Goal: Task Accomplishment & Management: Manage account settings

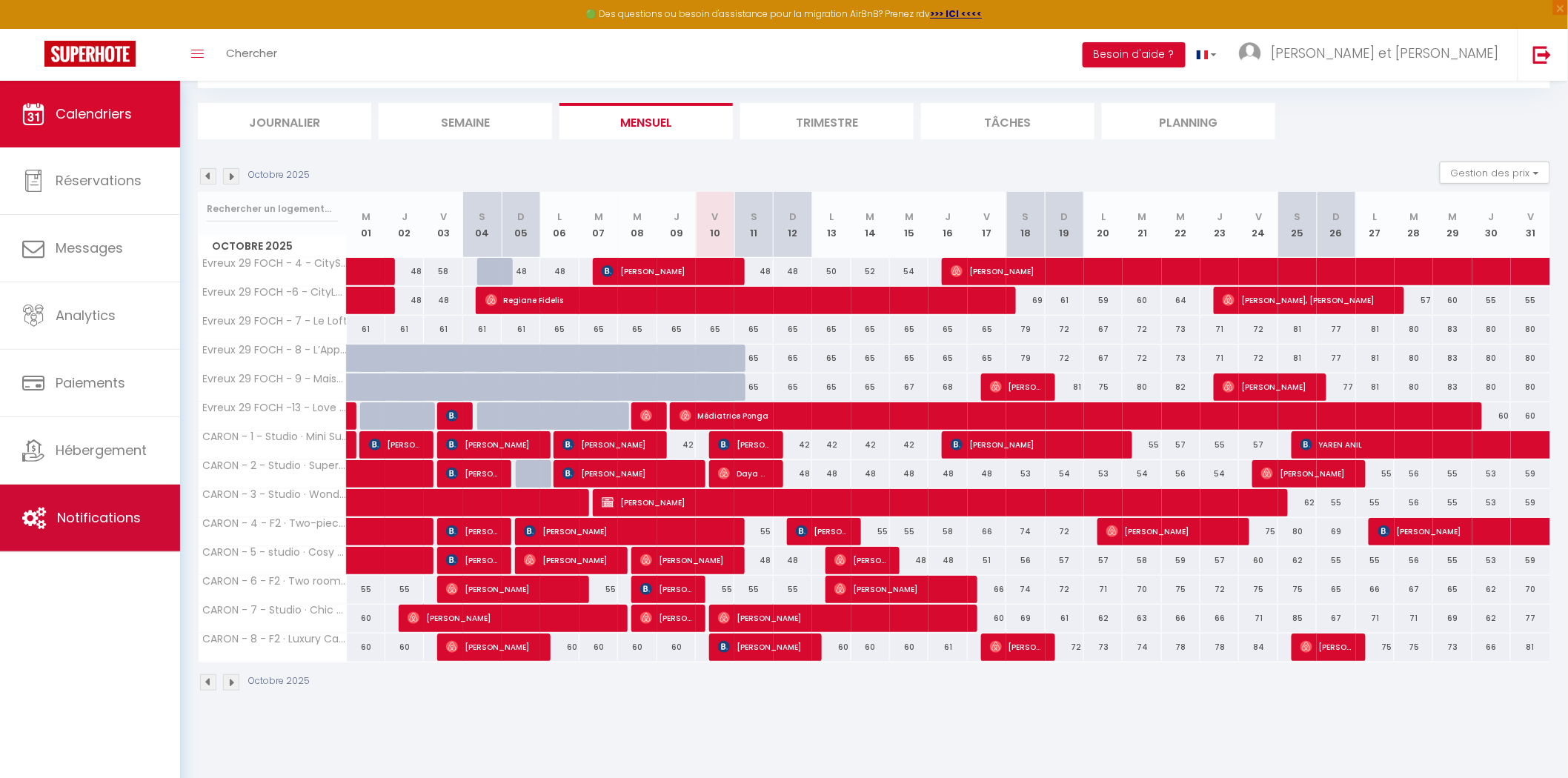
scroll to position [80, 0]
click at [72, 506] on link "Notifications" at bounding box center [90, 517] width 180 height 66
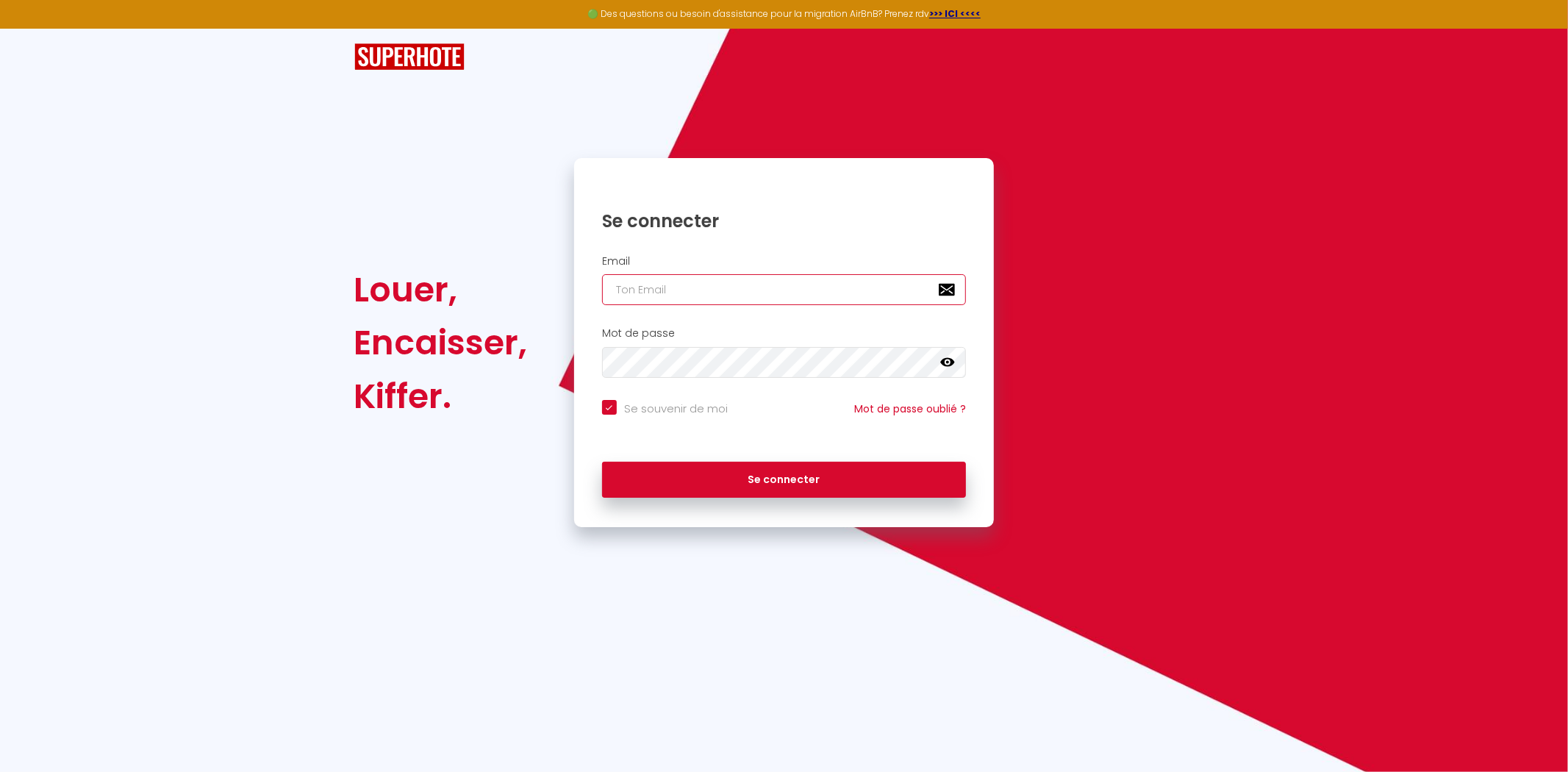
type input "[PERSON_NAME][EMAIL_ADDRESS][DOMAIN_NAME]"
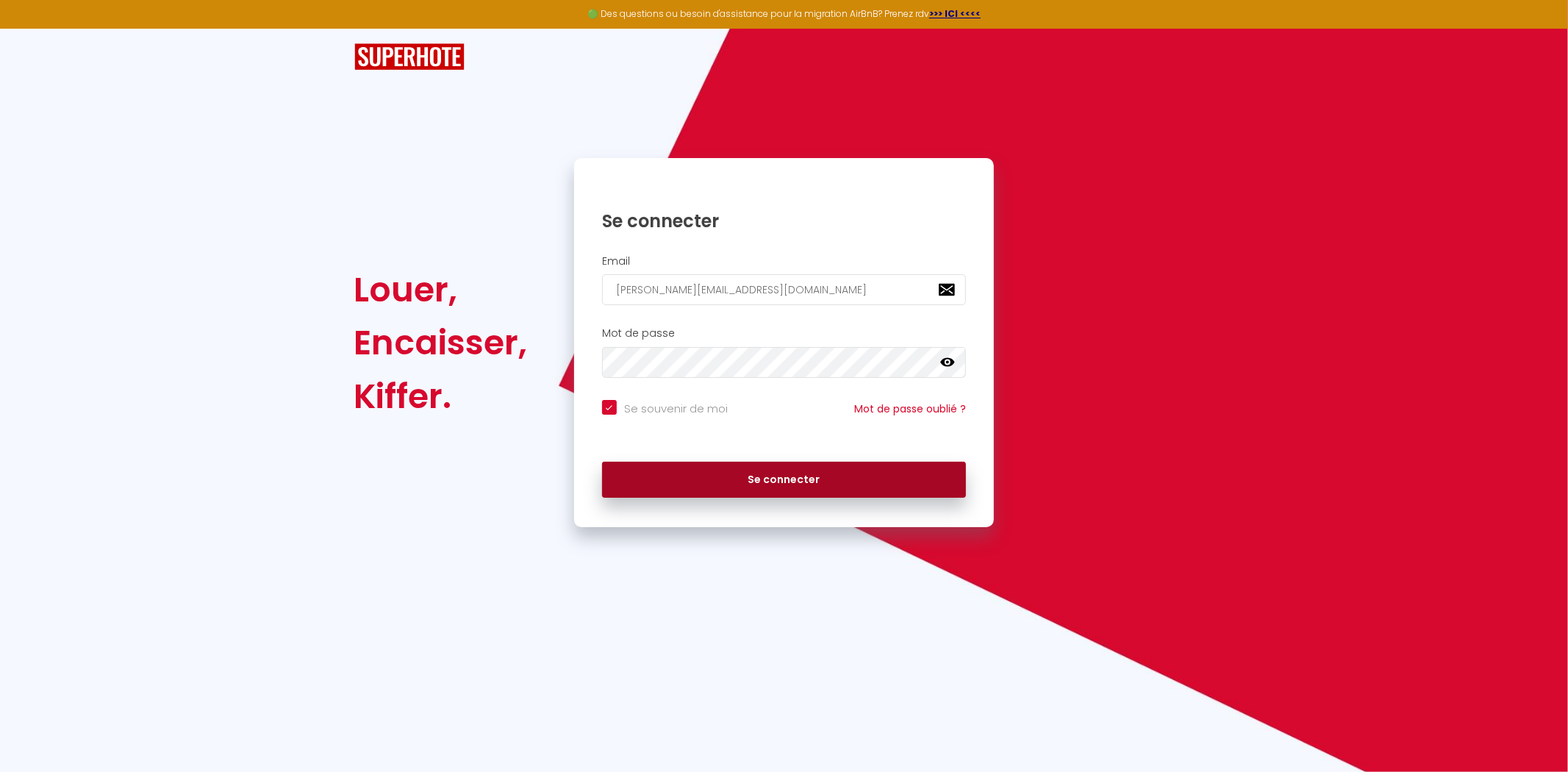
click at [730, 471] on button "Se connecter" at bounding box center [784, 480] width 365 height 36
checkbox input "true"
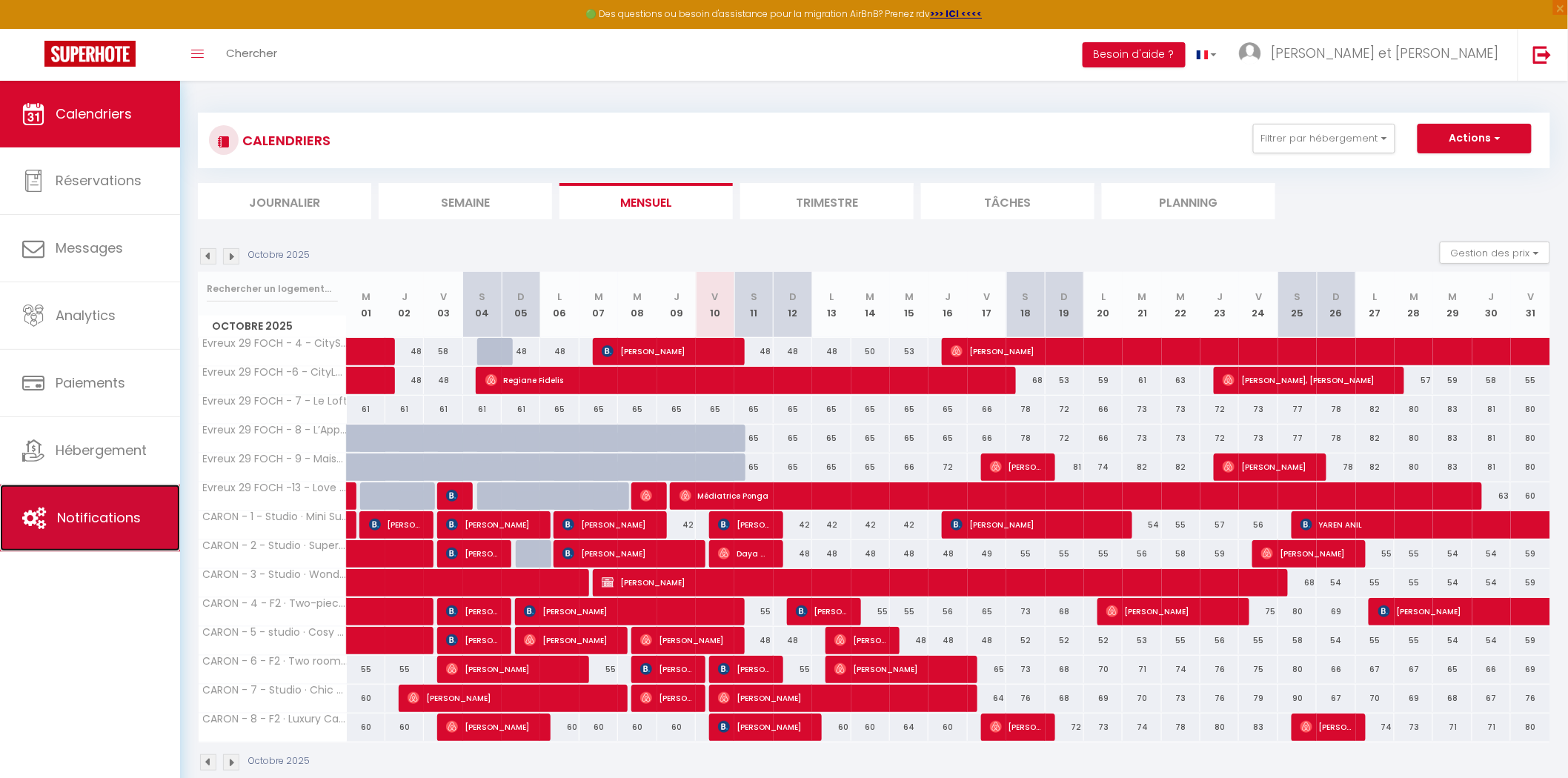
click at [66, 527] on span "Notifications" at bounding box center [98, 517] width 84 height 18
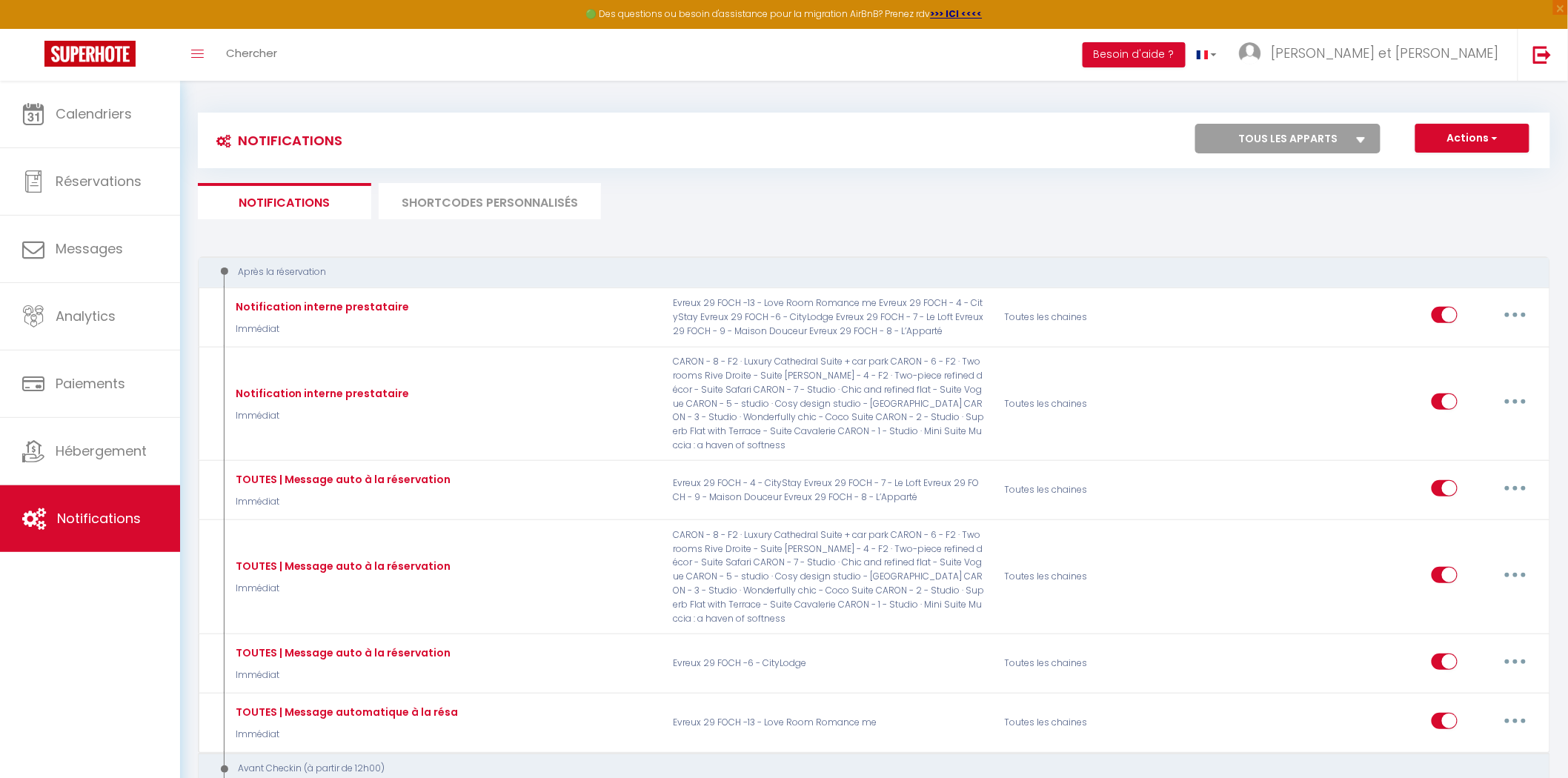
select select
checkbox input "false"
select select
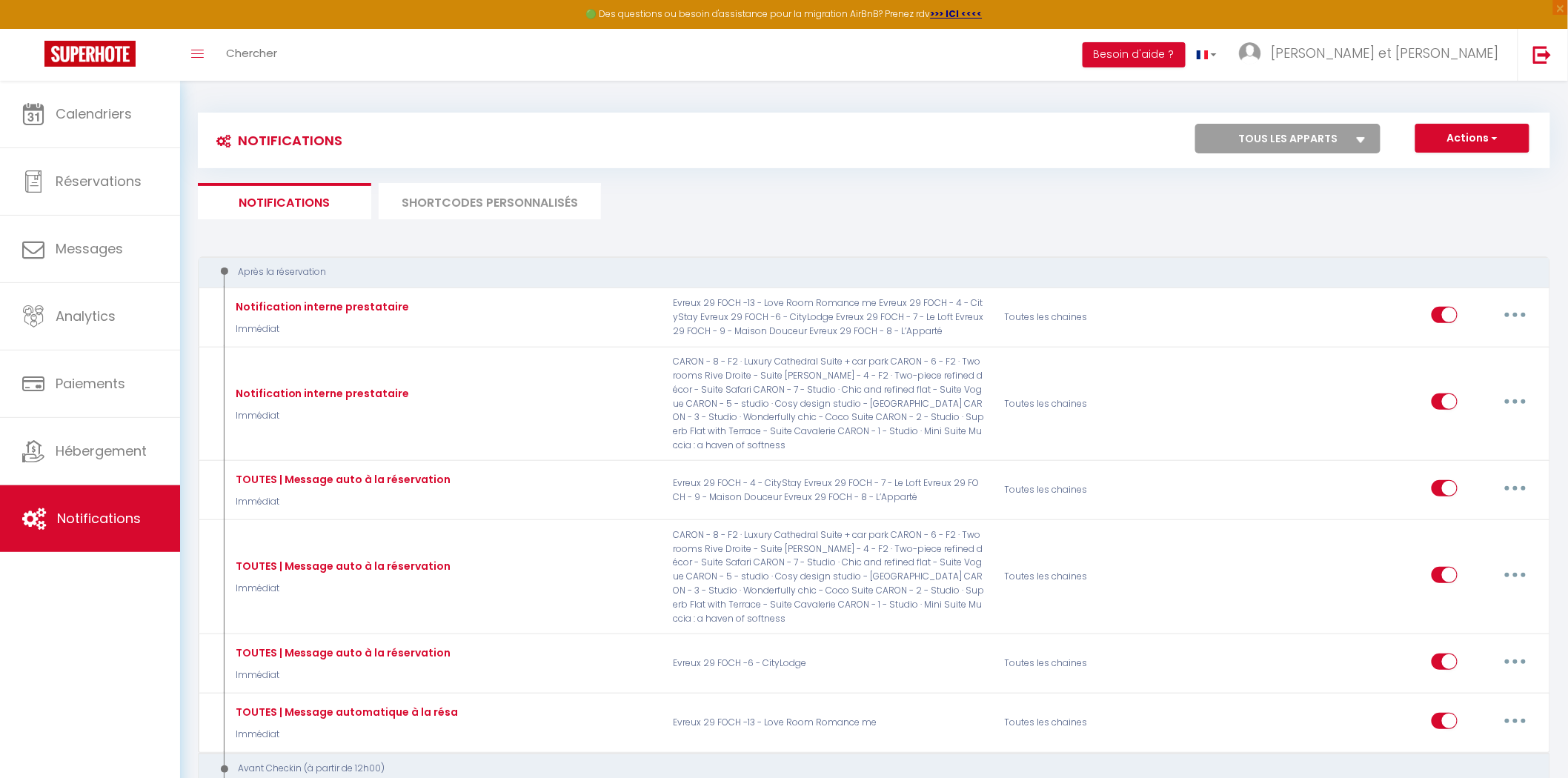
checkbox input "false"
click at [1250, 135] on select "Tous les apparts Evreux 29 FOCH - 4 - CityStay Evreux 29 FOCH -6 - CityLodge Ev…" at bounding box center [1288, 138] width 186 height 30
select select "76615"
click at [1197, 124] on select "Tous les apparts Evreux 29 FOCH - 4 - CityStay Evreux 29 FOCH -6 - CityLodge Ev…" at bounding box center [1288, 138] width 186 height 30
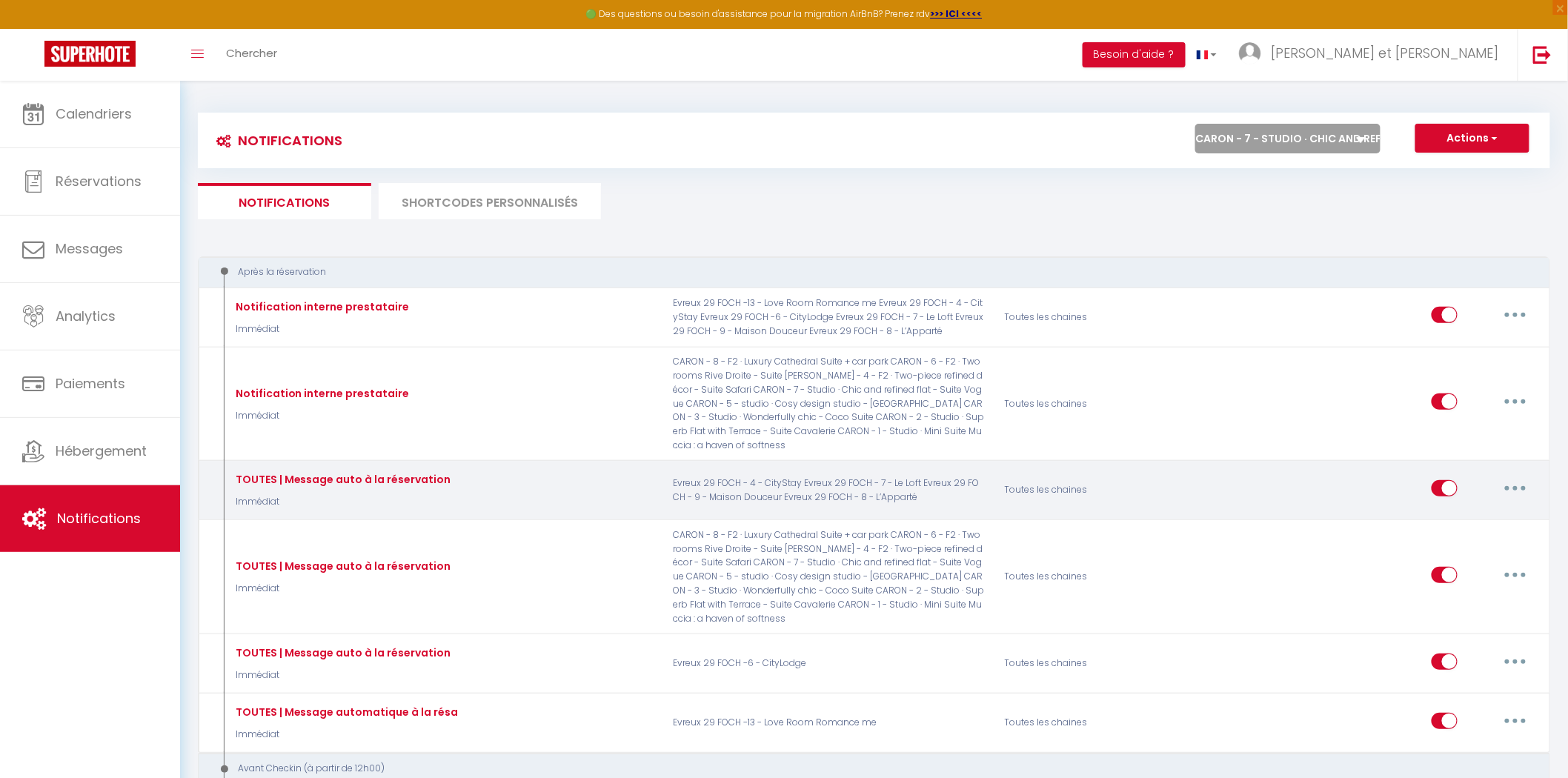
select select
checkbox input "false"
select select
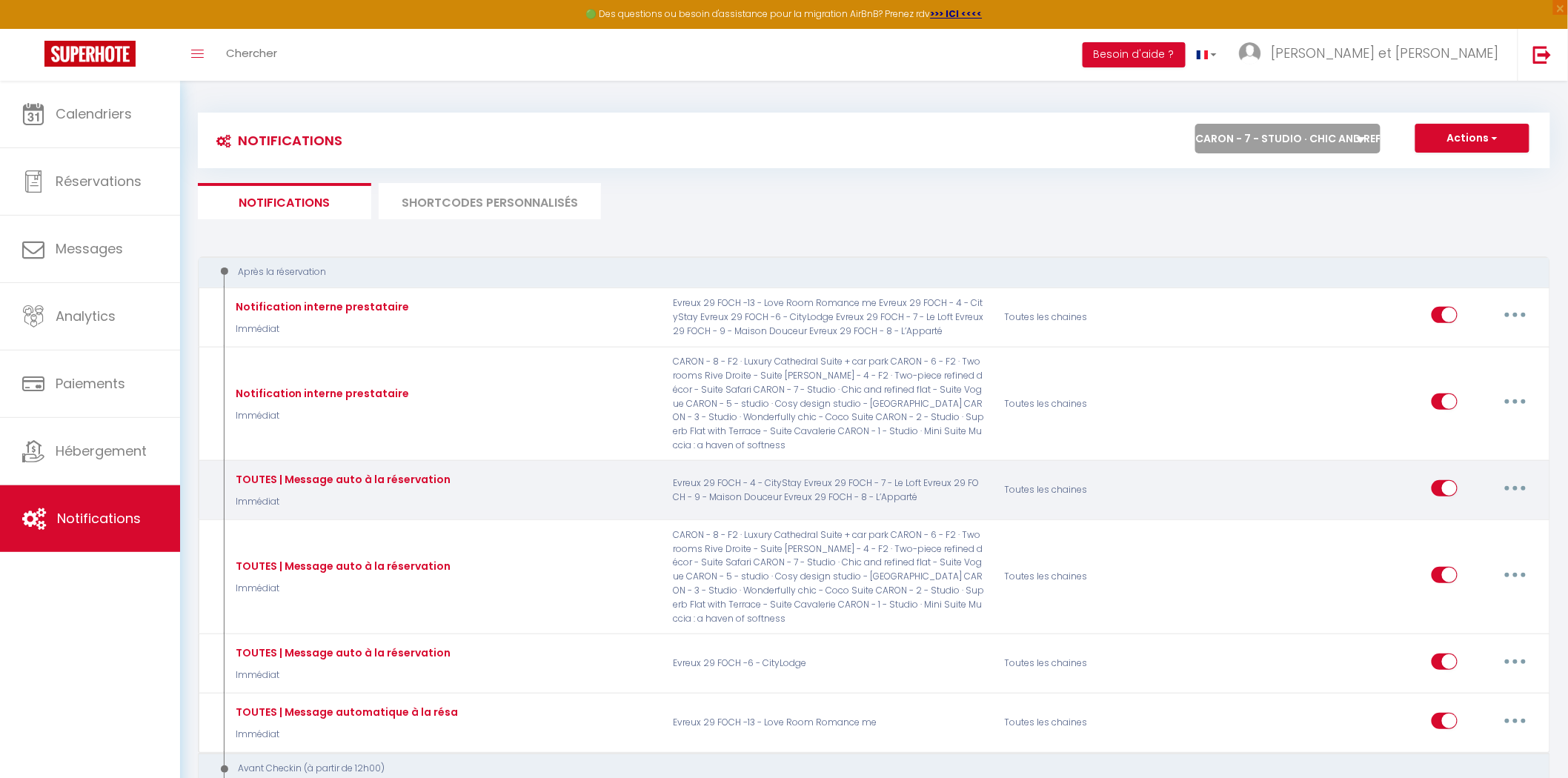
checkbox input "false"
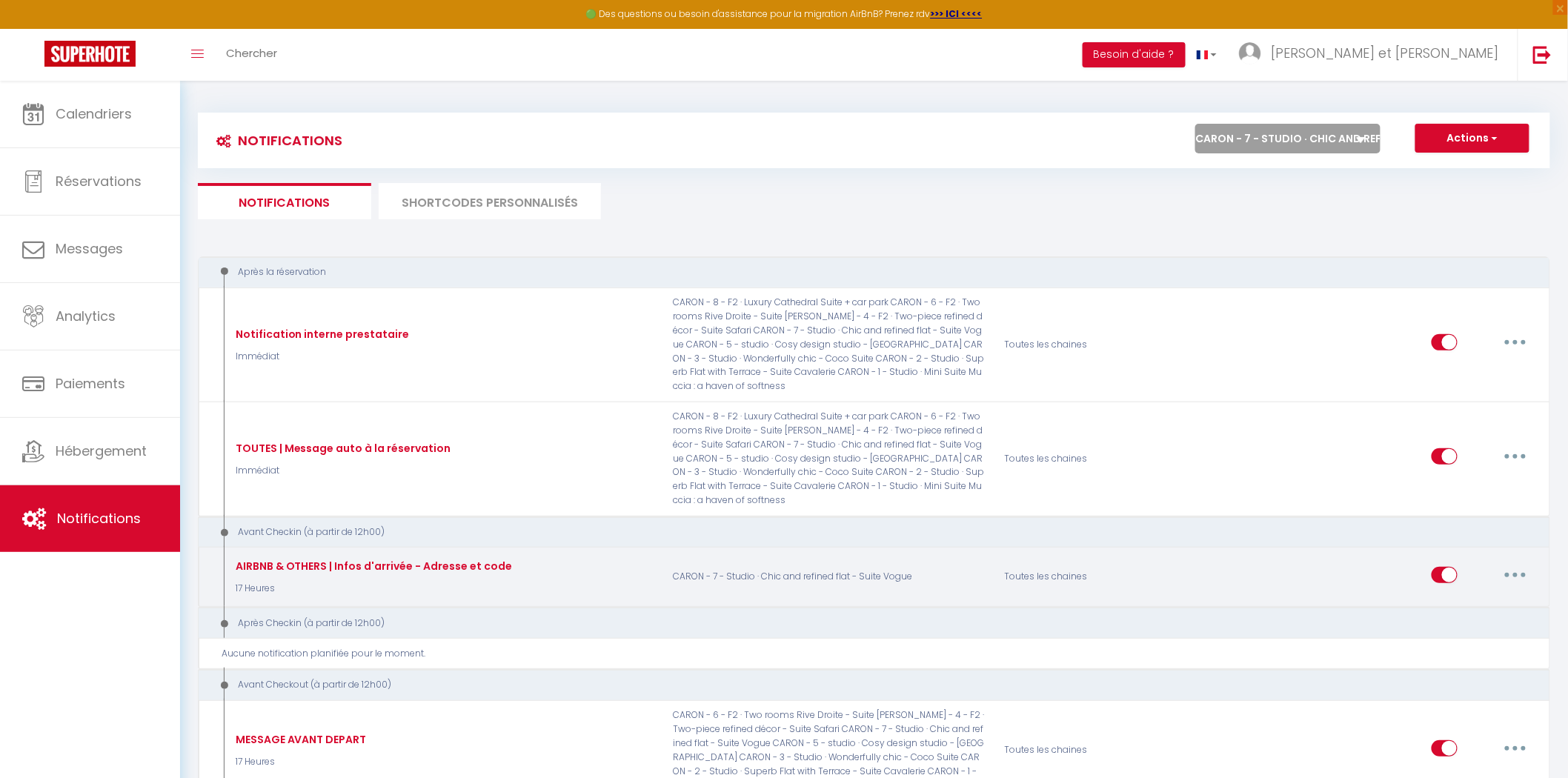
click at [1512, 574] on button "button" at bounding box center [1516, 575] width 42 height 24
click at [1479, 604] on link "Editer" at bounding box center [1477, 608] width 110 height 26
type input "AIRBNB & OTHERS | Infos d'arrivée - Adresse et code"
select select "17 Heures"
select select "if_deposit_is_paid"
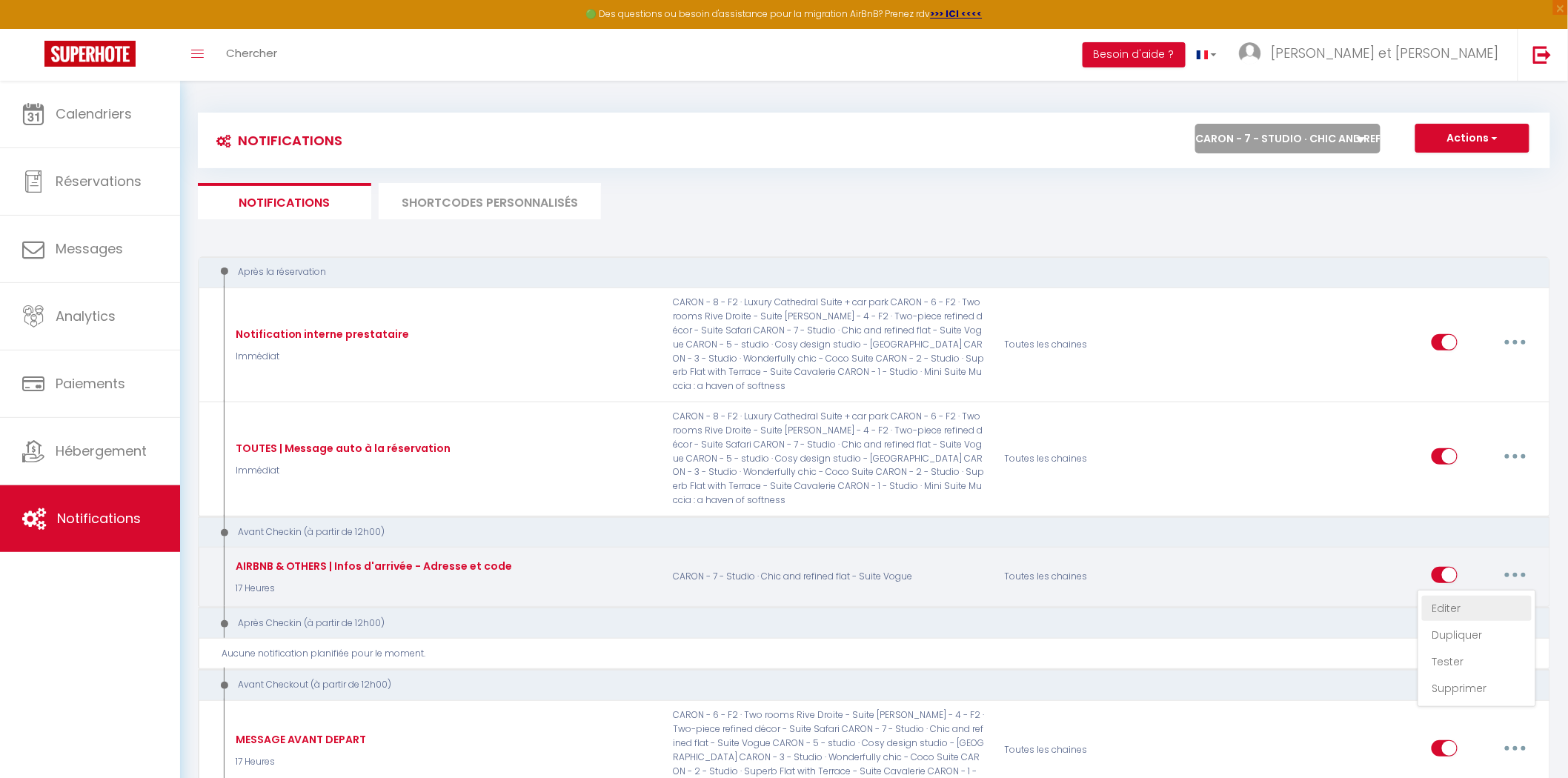
checkbox input "true"
checkbox input "false"
radio input "true"
type input "[RENTAL:NAME] | Vos informations d'arrivée"
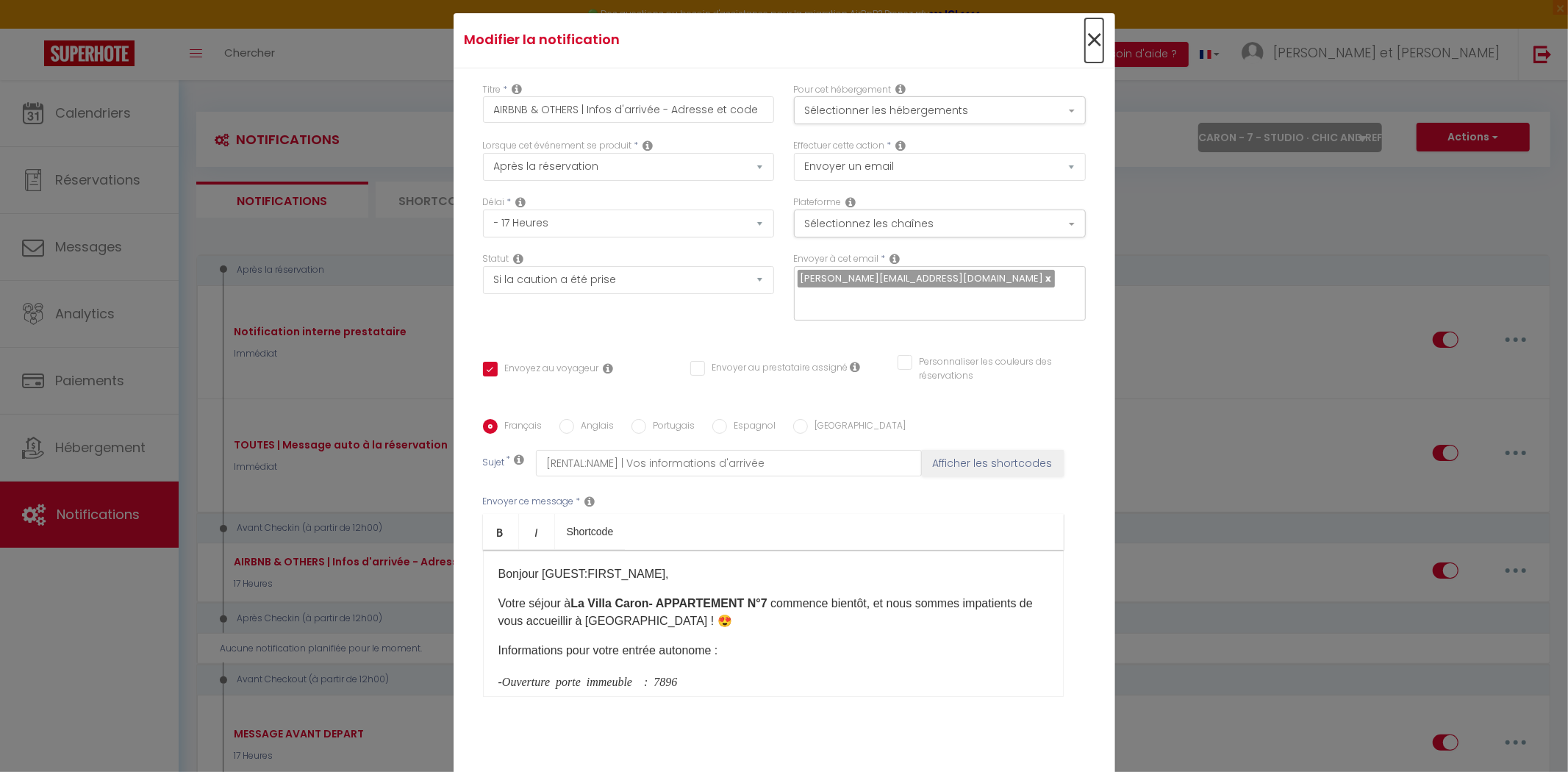
click at [1085, 55] on span "×" at bounding box center [1094, 40] width 18 height 44
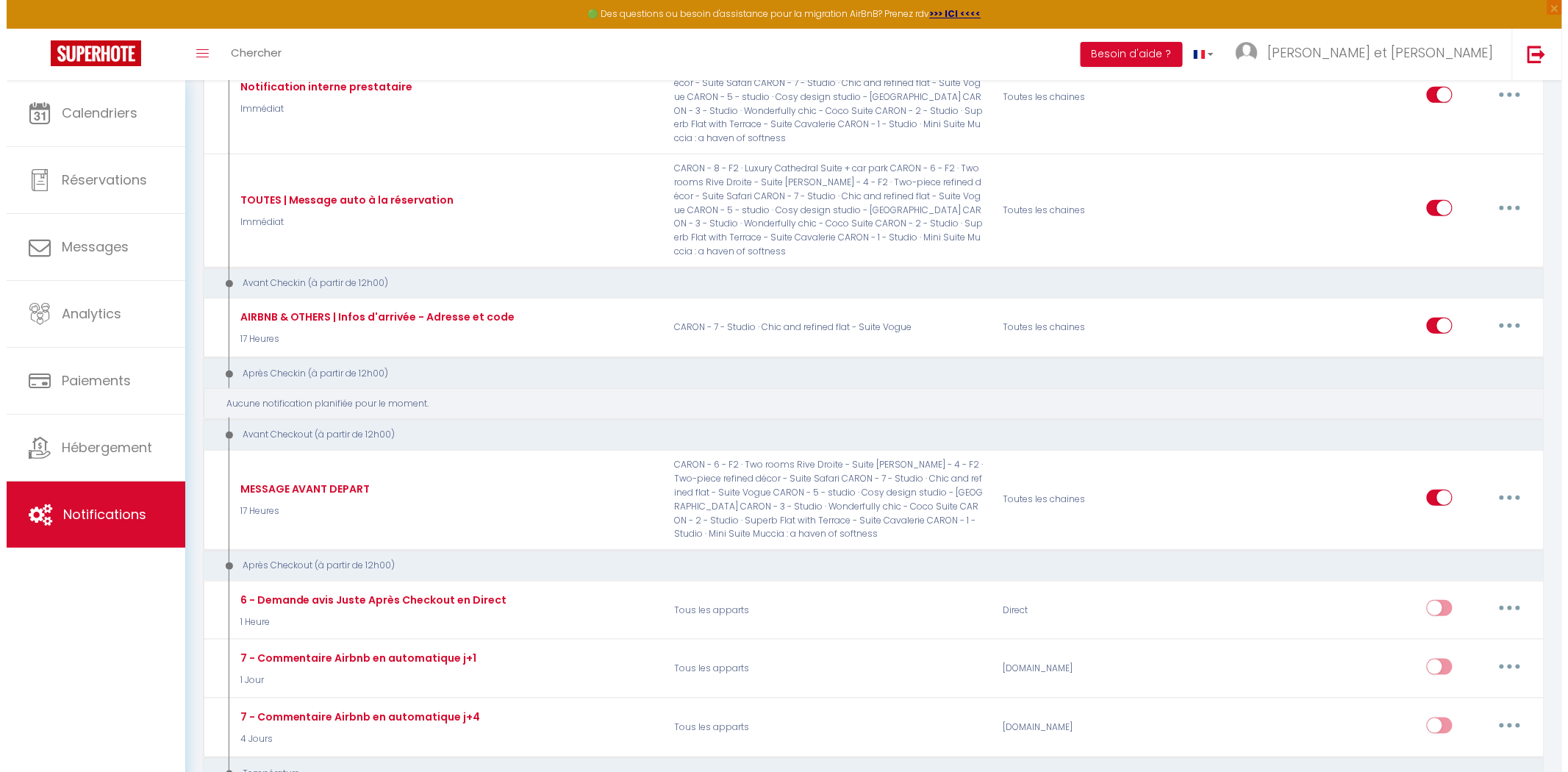
scroll to position [327, 0]
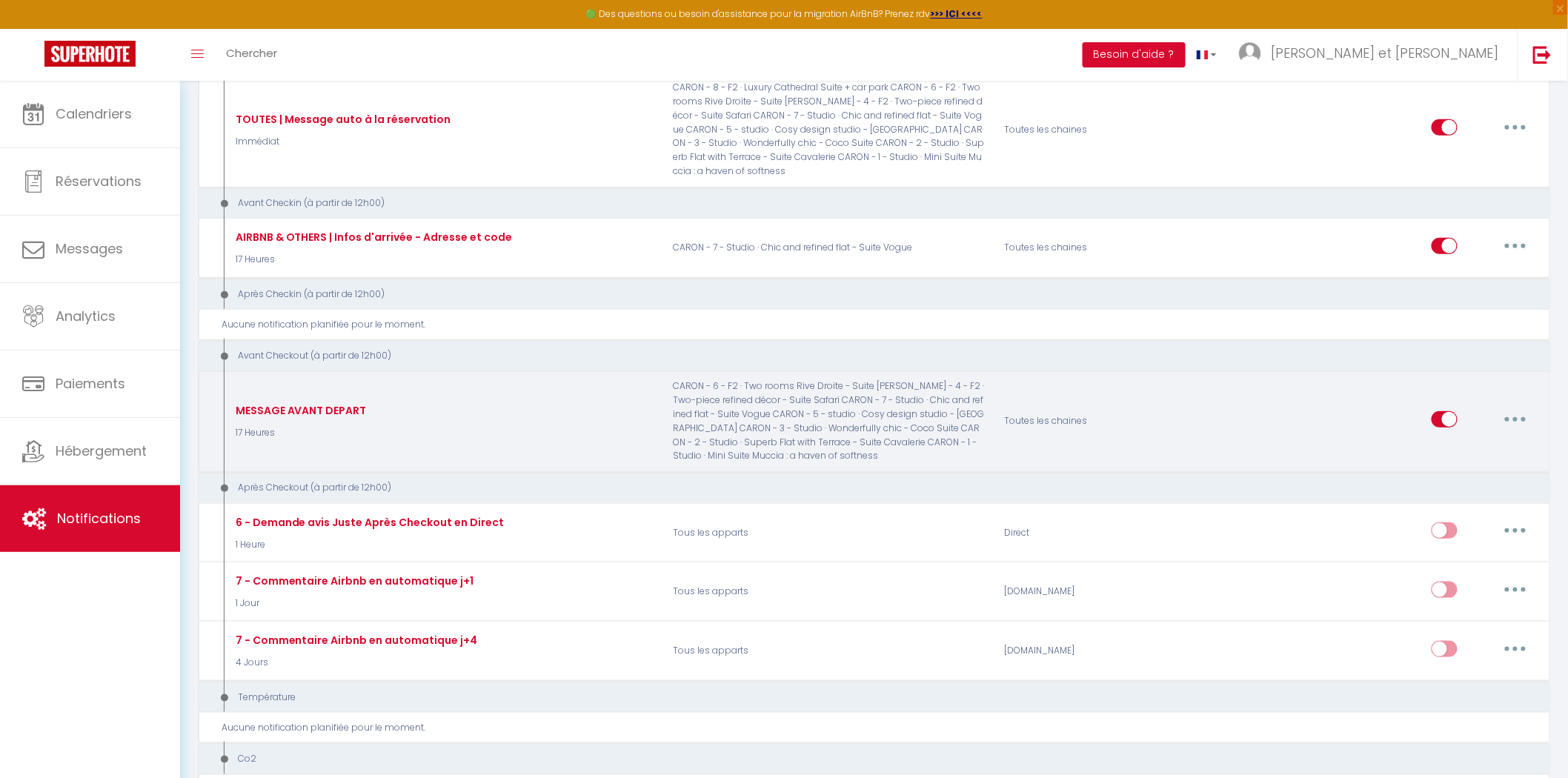
click at [1520, 418] on button "button" at bounding box center [1516, 420] width 42 height 24
click at [1476, 455] on link "Editer" at bounding box center [1477, 453] width 110 height 26
type input "MESSAGE AVANT DEPART"
select select "4"
select select
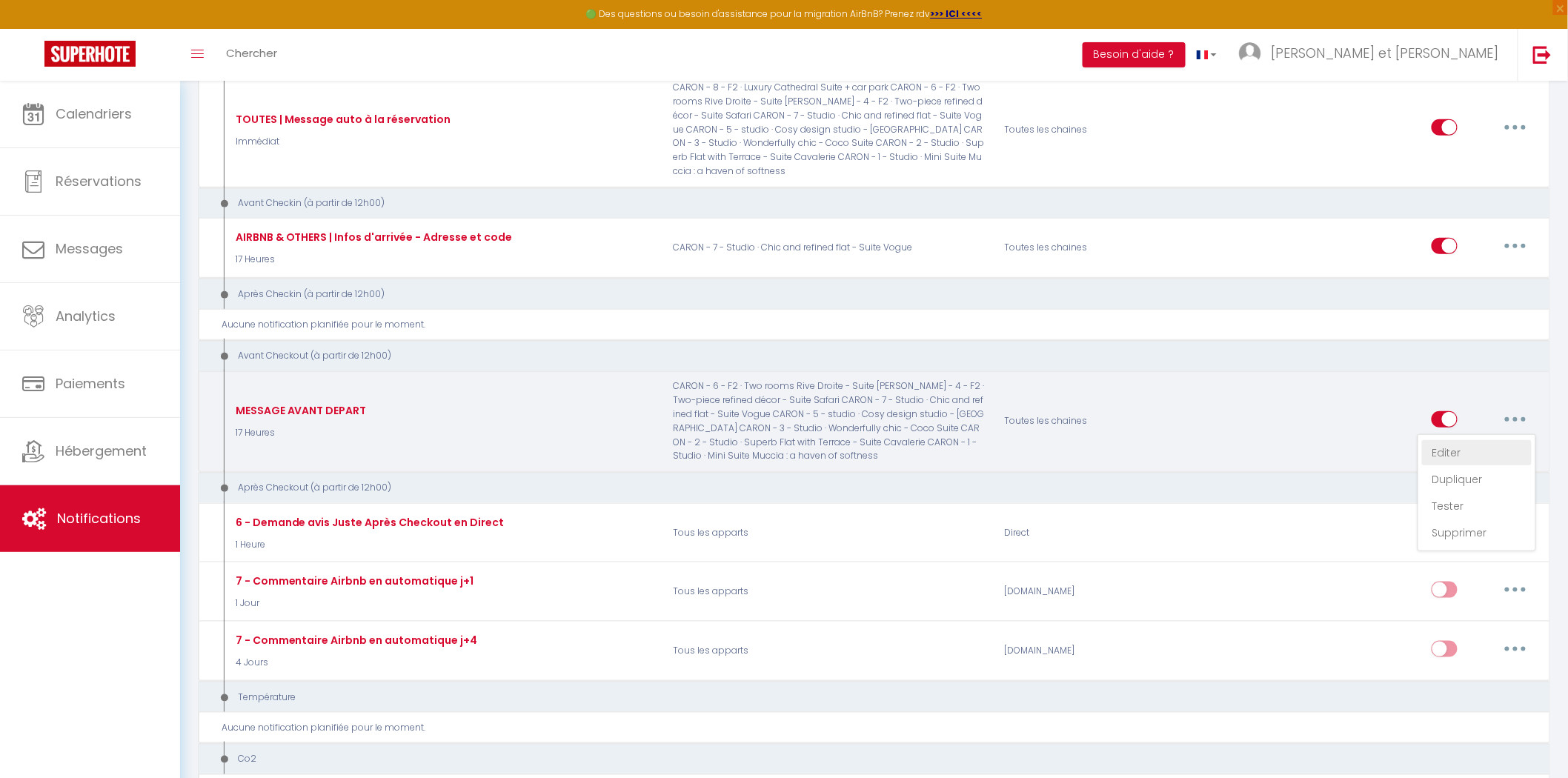
checkbox input "true"
checkbox input "false"
type input "[RENTAL:NAME] | Avant de nous quitter"
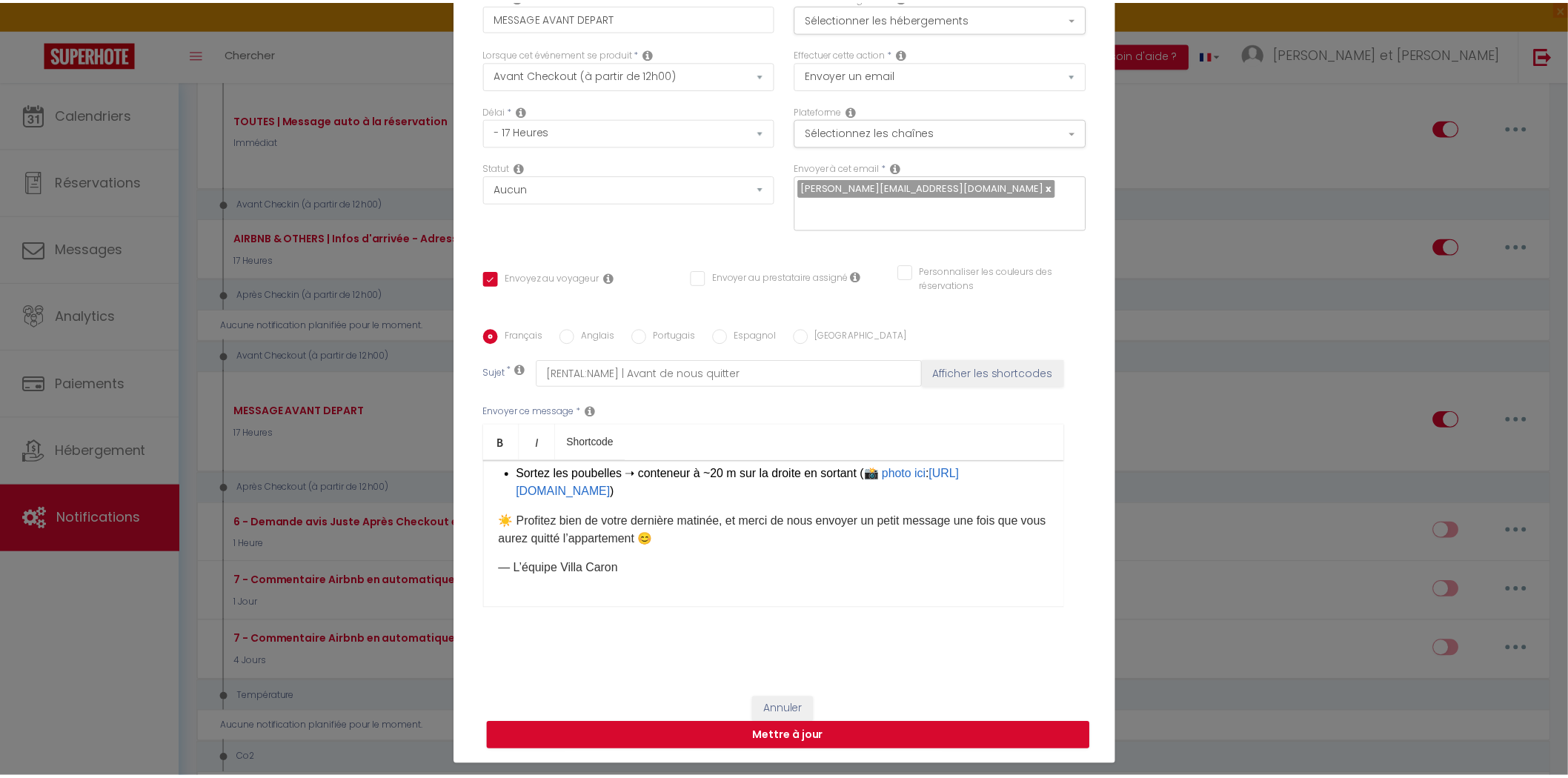
scroll to position [0, 0]
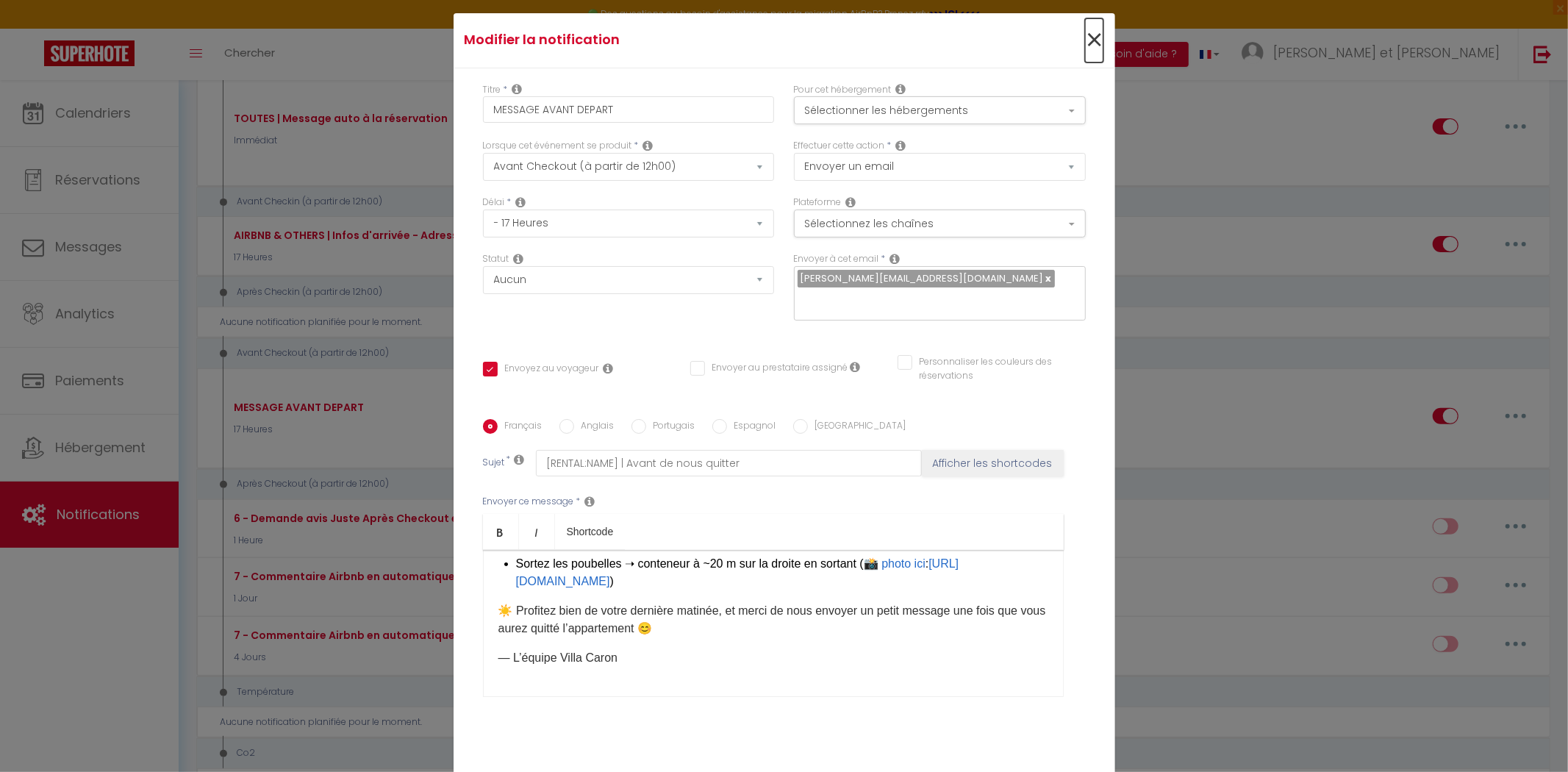
click at [1086, 48] on span "×" at bounding box center [1094, 40] width 18 height 44
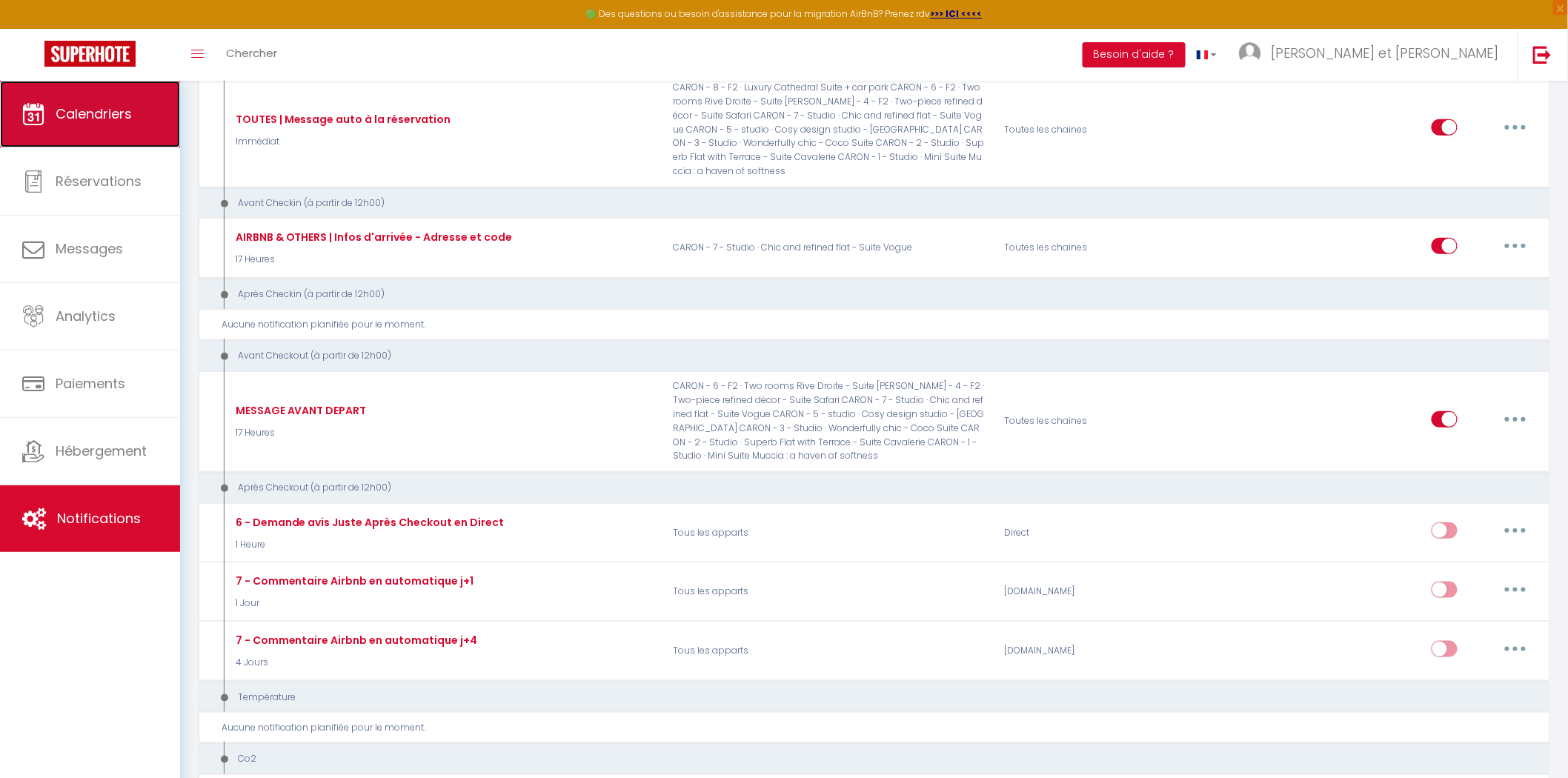
click at [82, 114] on span "Calendriers" at bounding box center [94, 114] width 76 height 18
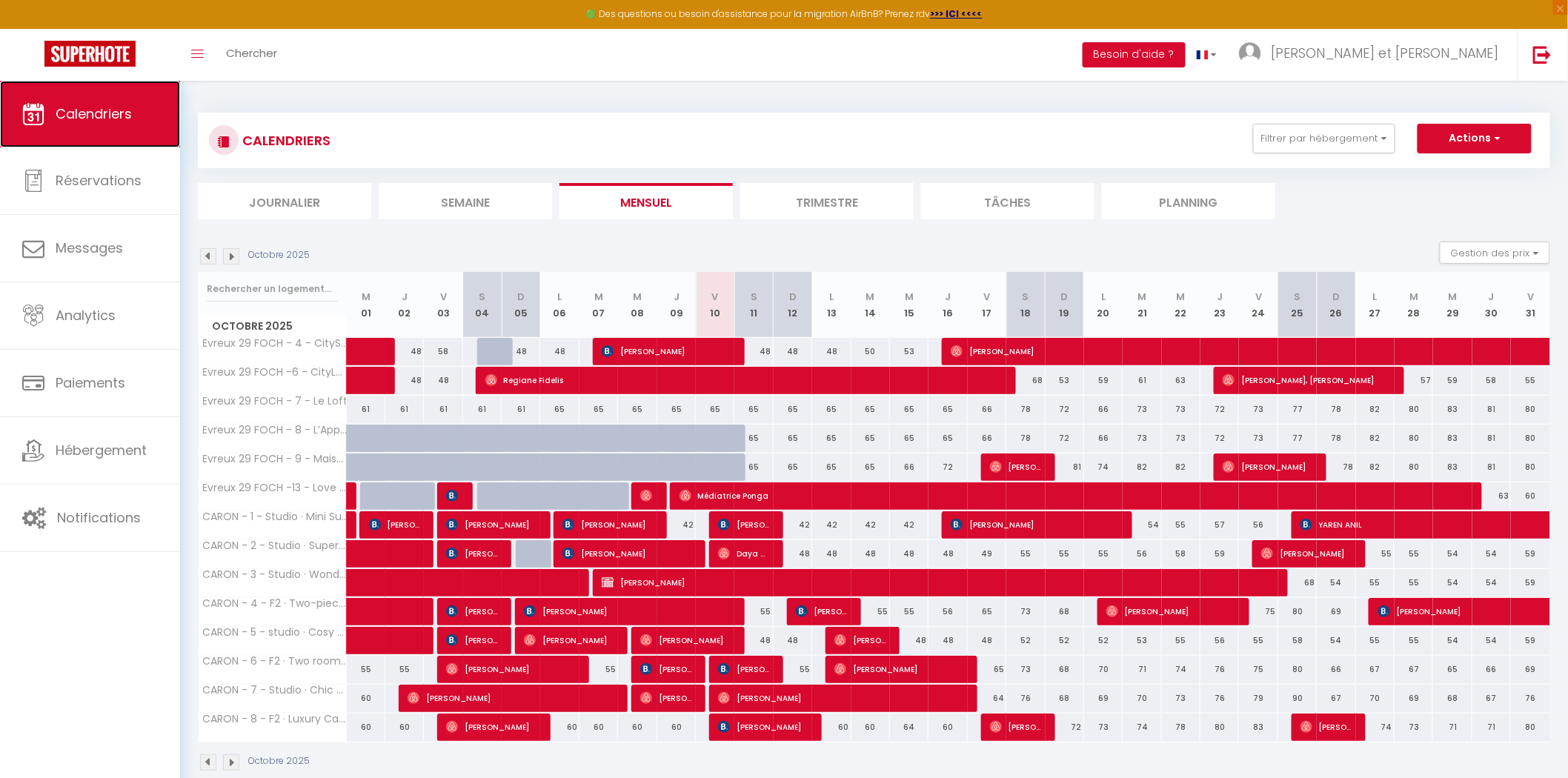
click at [129, 119] on span "Calendriers" at bounding box center [94, 114] width 76 height 18
click at [120, 119] on span "Calendriers" at bounding box center [94, 114] width 76 height 18
click at [101, 118] on span "Calendriers" at bounding box center [94, 114] width 76 height 18
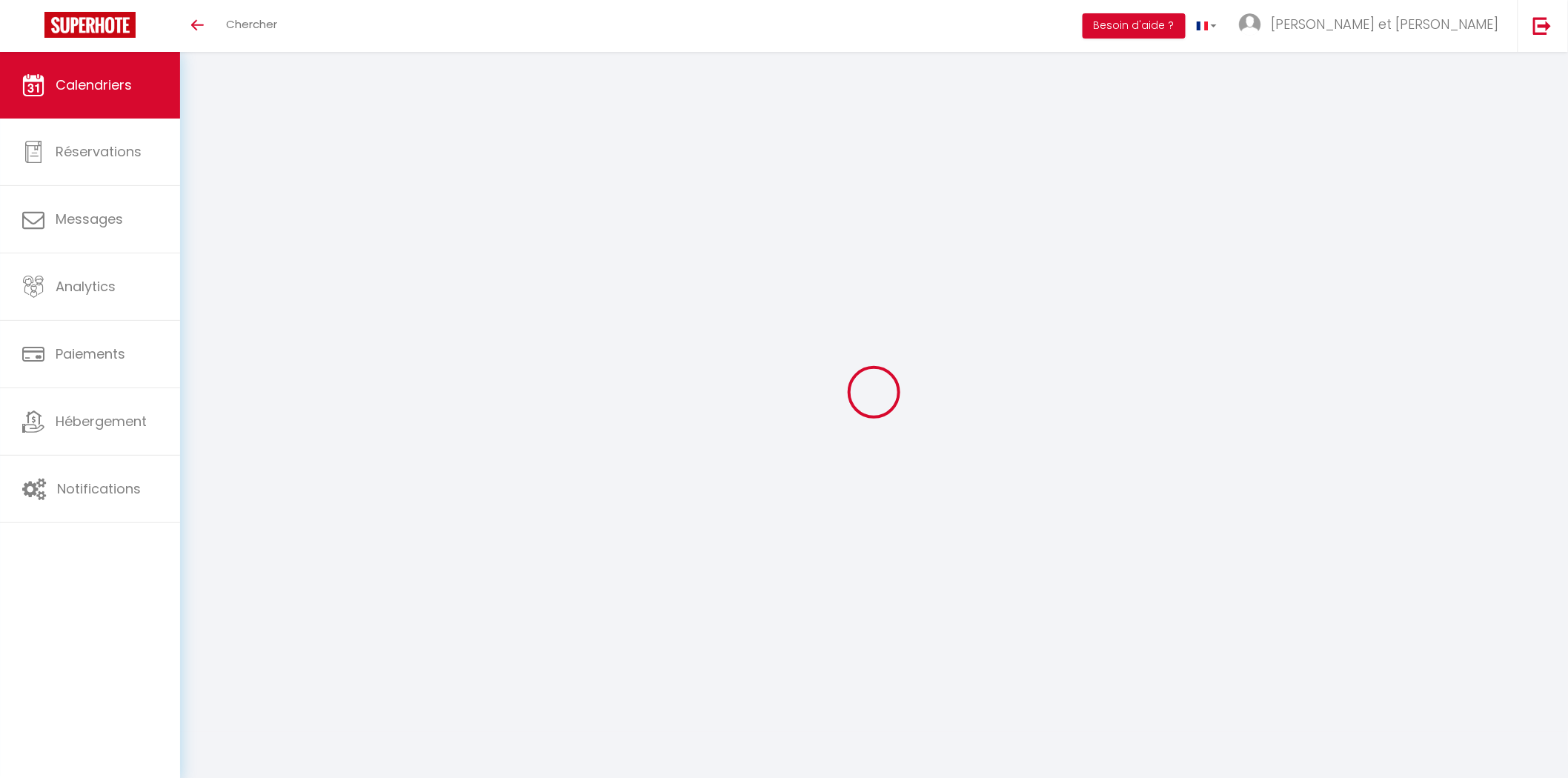
select select
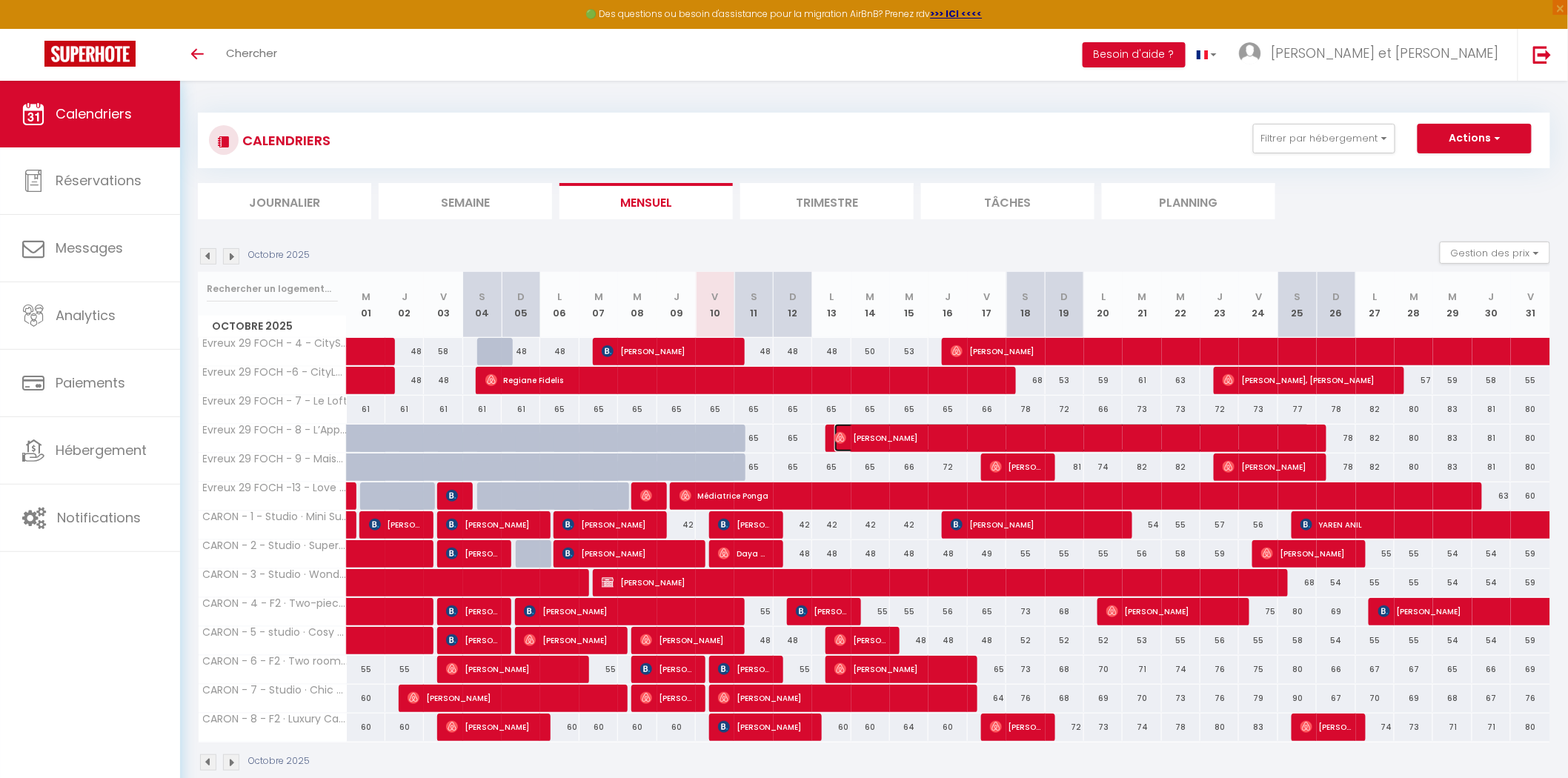
click at [917, 434] on span "Stéphane Grison" at bounding box center [1072, 437] width 475 height 28
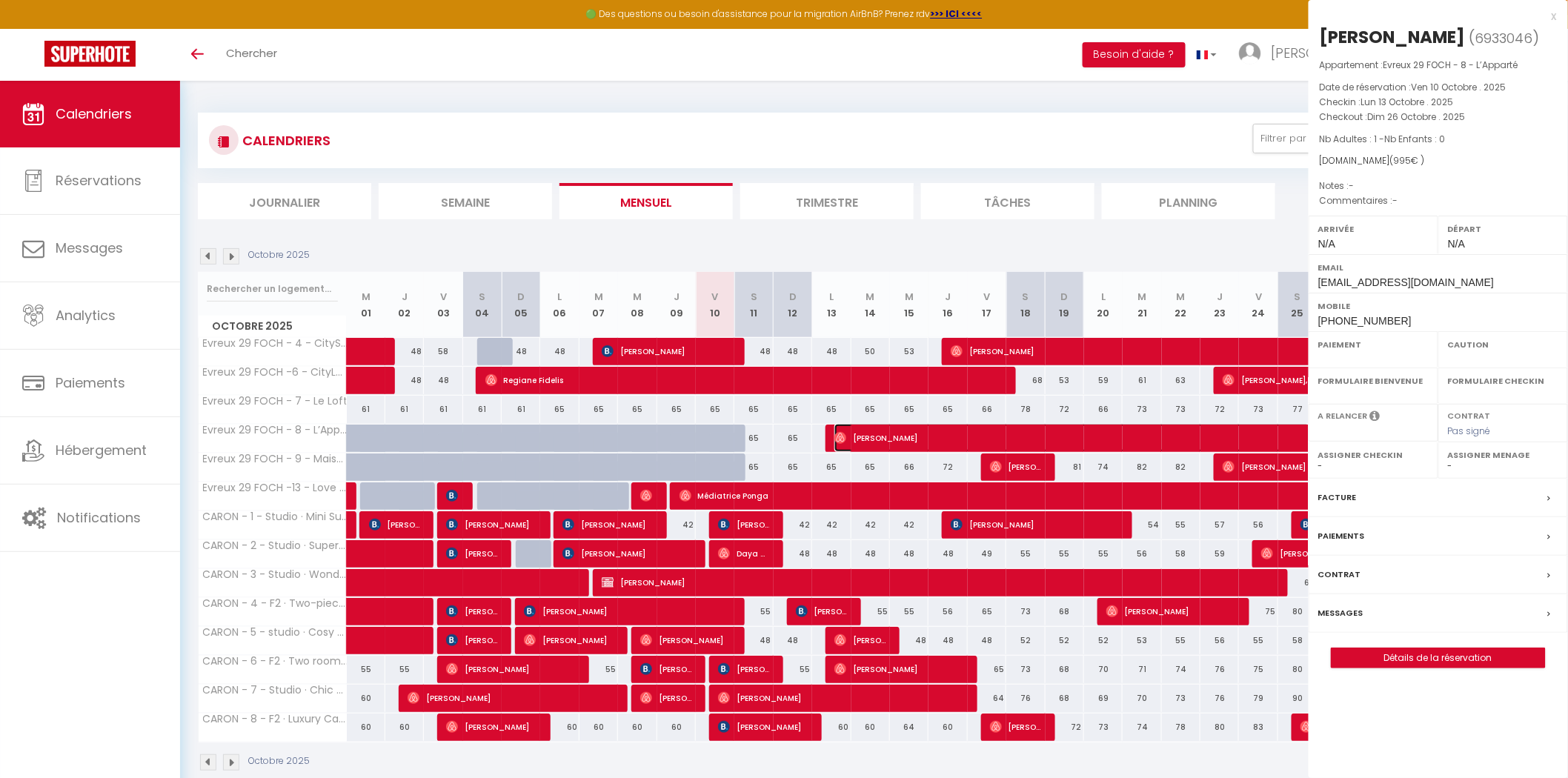
select select "OK"
select select "0"
select select "1"
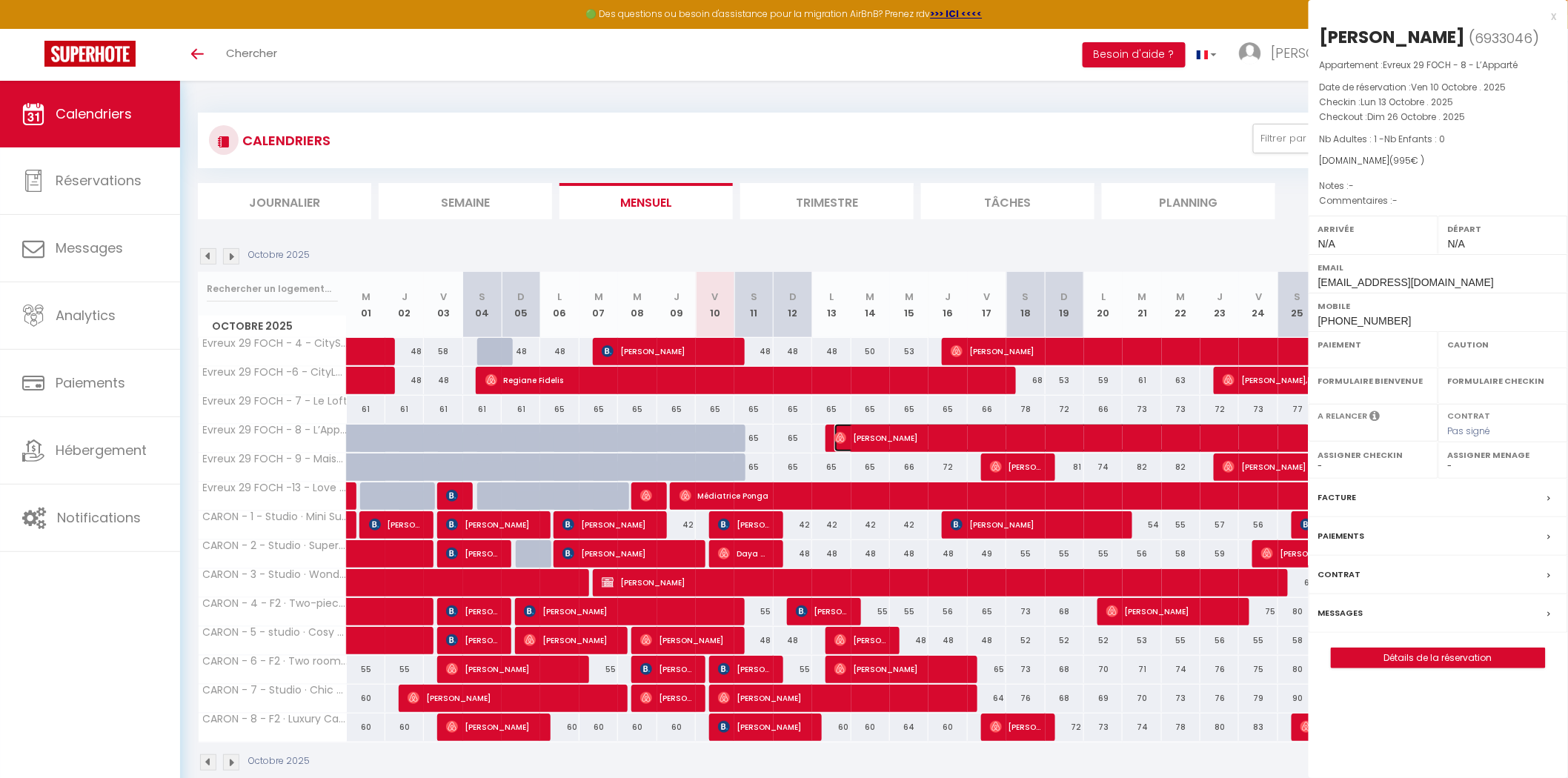
select select
